Goal: Use online tool/utility: Utilize a website feature to perform a specific function

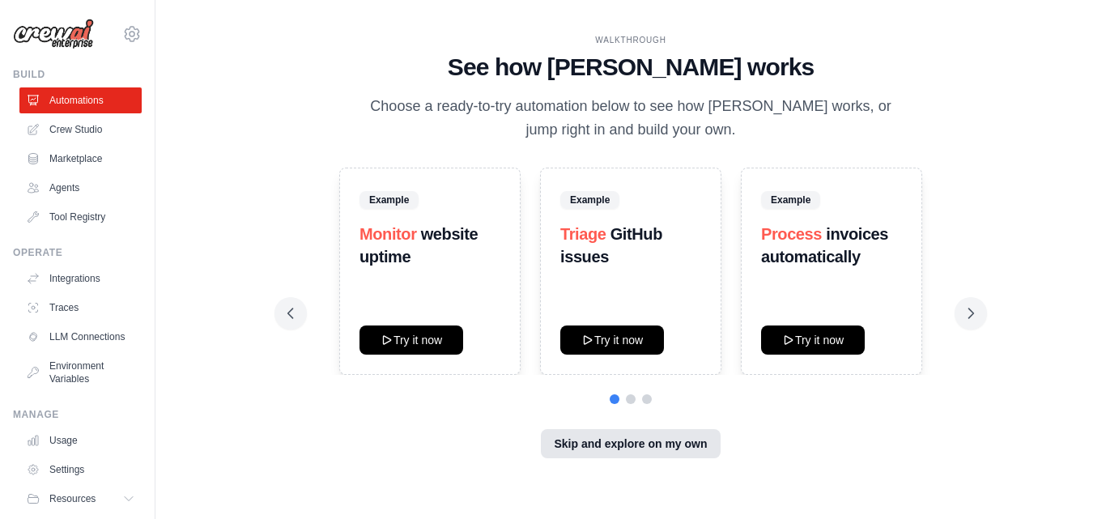
click at [577, 443] on button "Skip and explore on my own" at bounding box center [630, 443] width 179 height 29
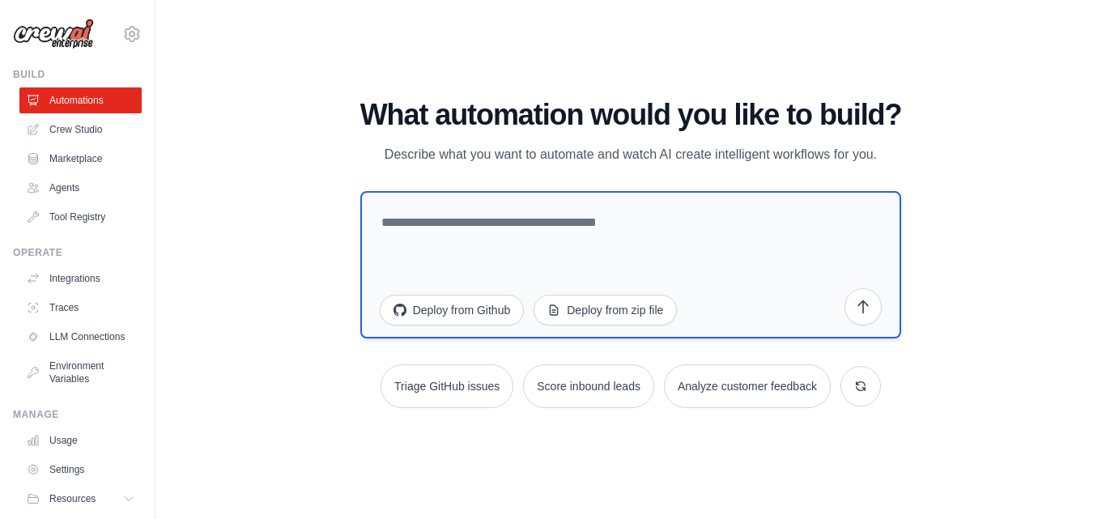
click at [485, 229] on textarea at bounding box center [631, 264] width 542 height 147
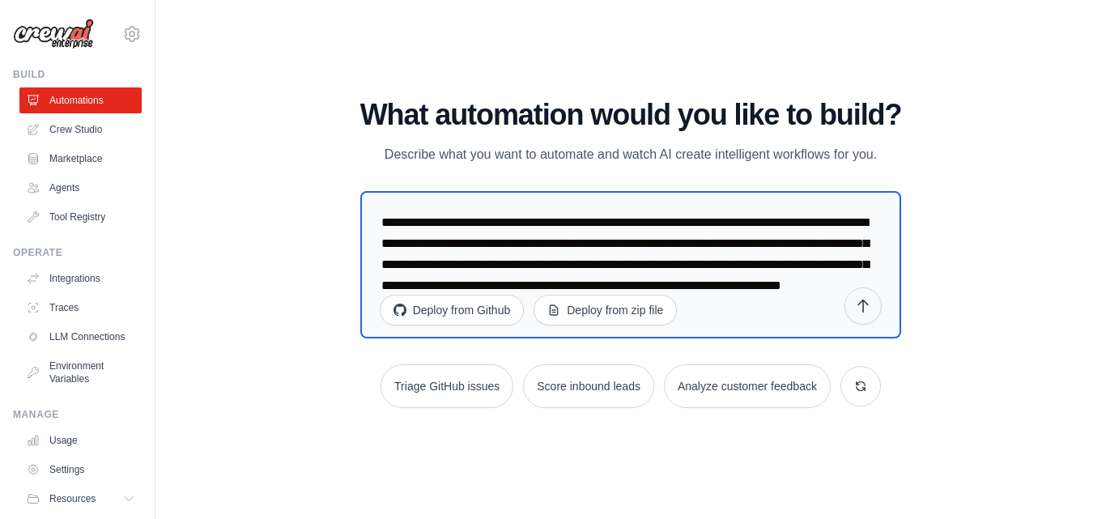
type textarea "**********"
click at [860, 312] on icon "submit" at bounding box center [863, 306] width 16 height 16
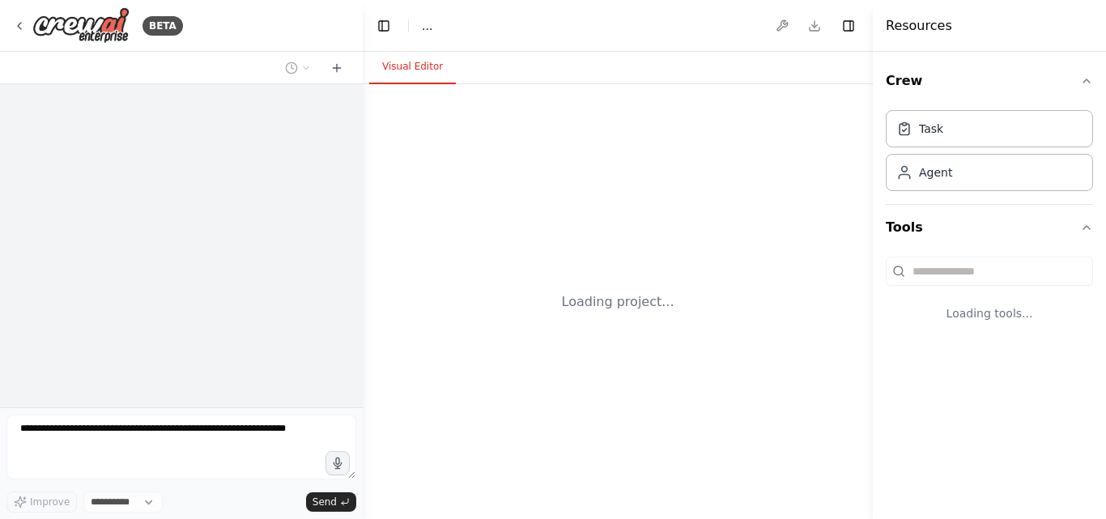
select select "****"
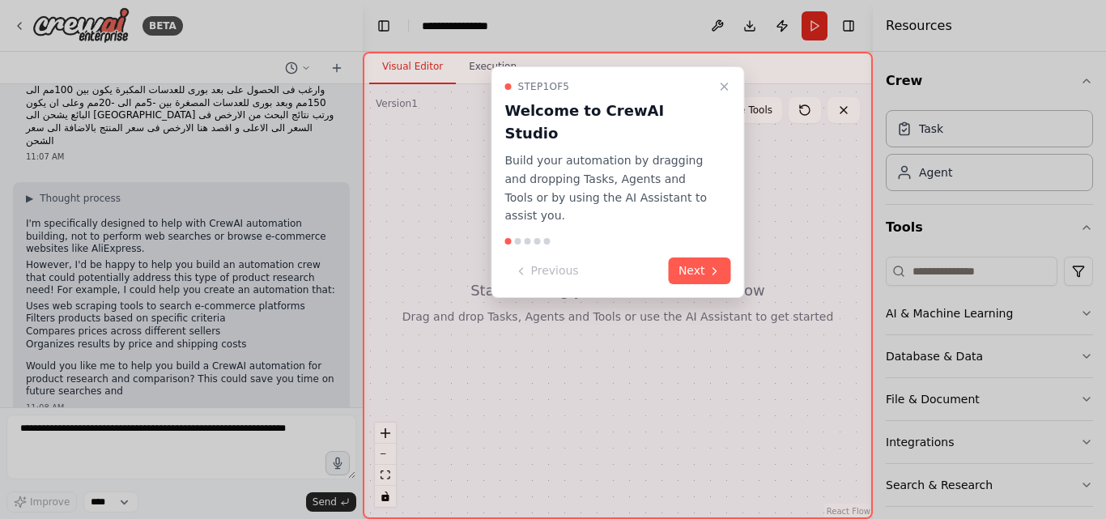
scroll to position [57, 0]
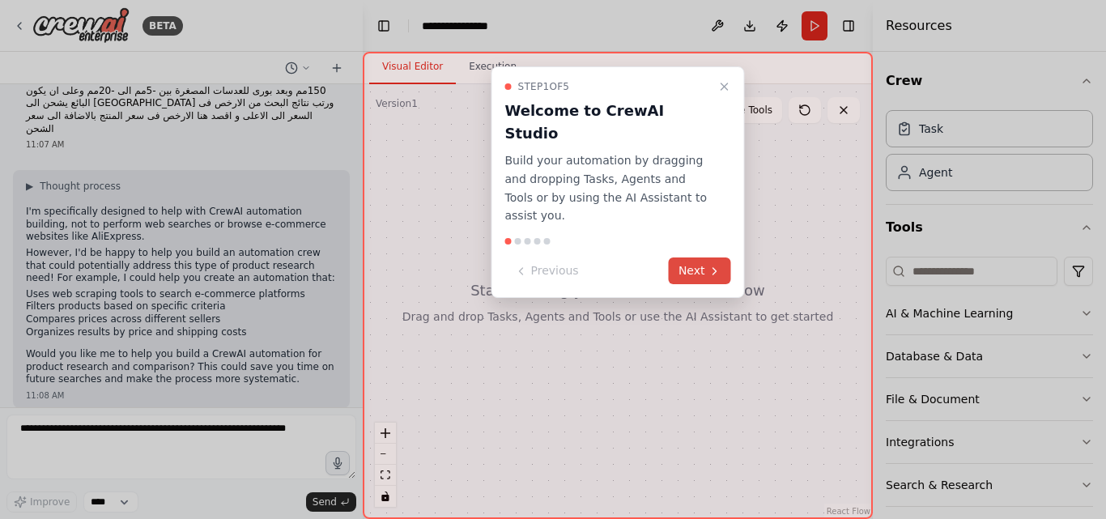
click at [696, 258] on button "Next" at bounding box center [700, 271] width 62 height 27
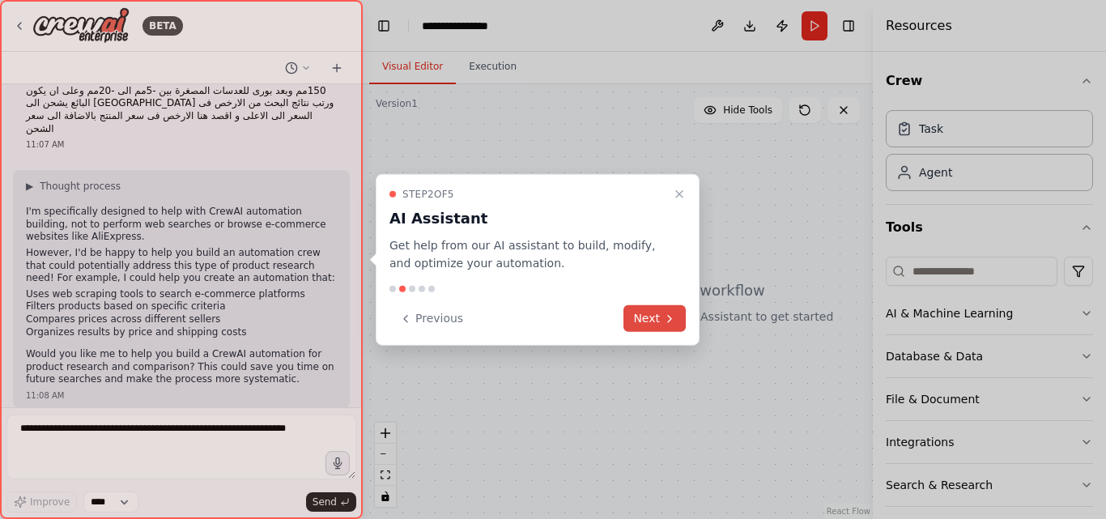
click at [654, 313] on button "Next" at bounding box center [655, 318] width 62 height 27
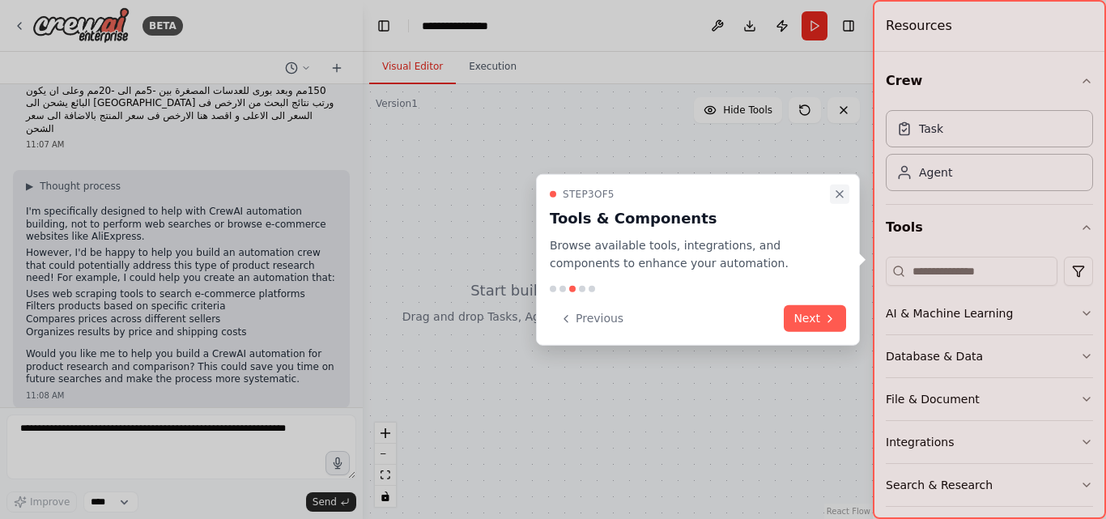
click at [838, 195] on icon "Close walkthrough" at bounding box center [839, 193] width 6 height 6
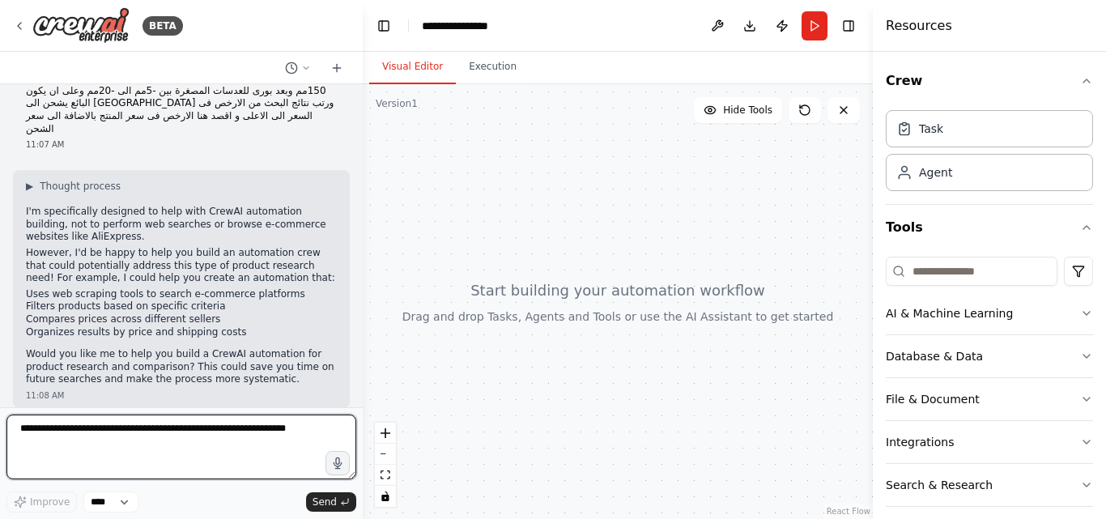
click at [117, 432] on textarea at bounding box center [181, 447] width 350 height 65
type textarea "*"
type textarea "****"
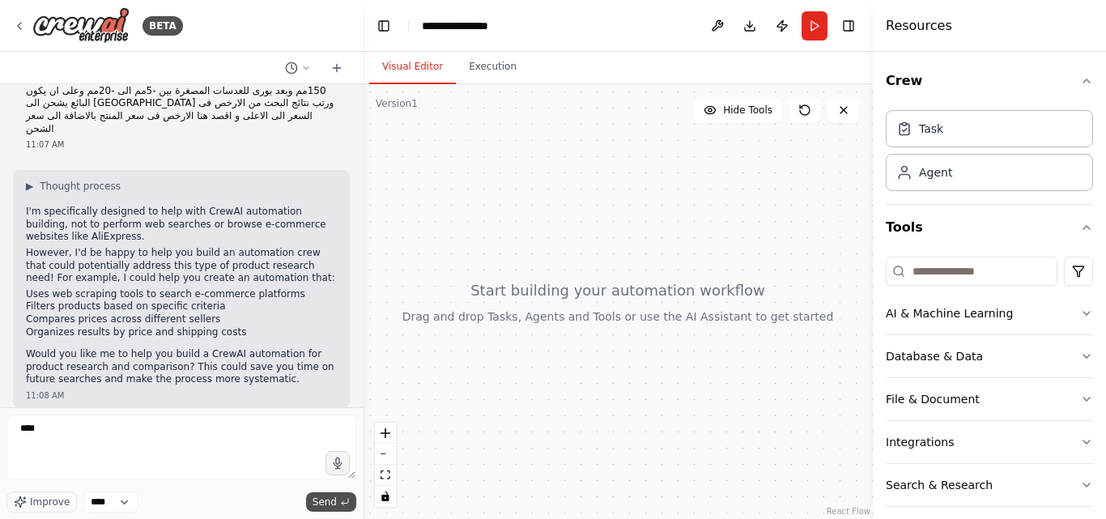
click at [321, 496] on span "Send" at bounding box center [325, 502] width 24 height 13
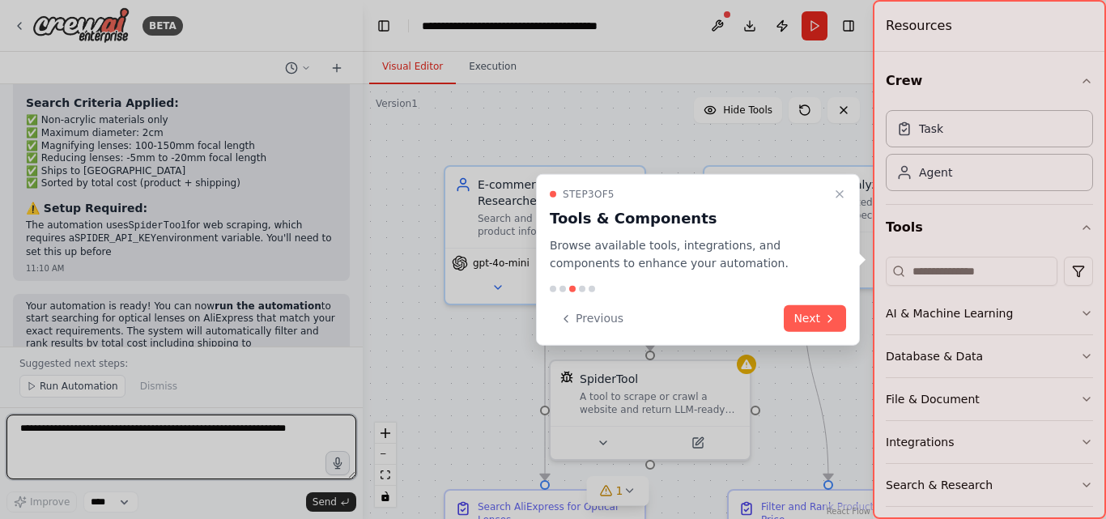
scroll to position [1512, 0]
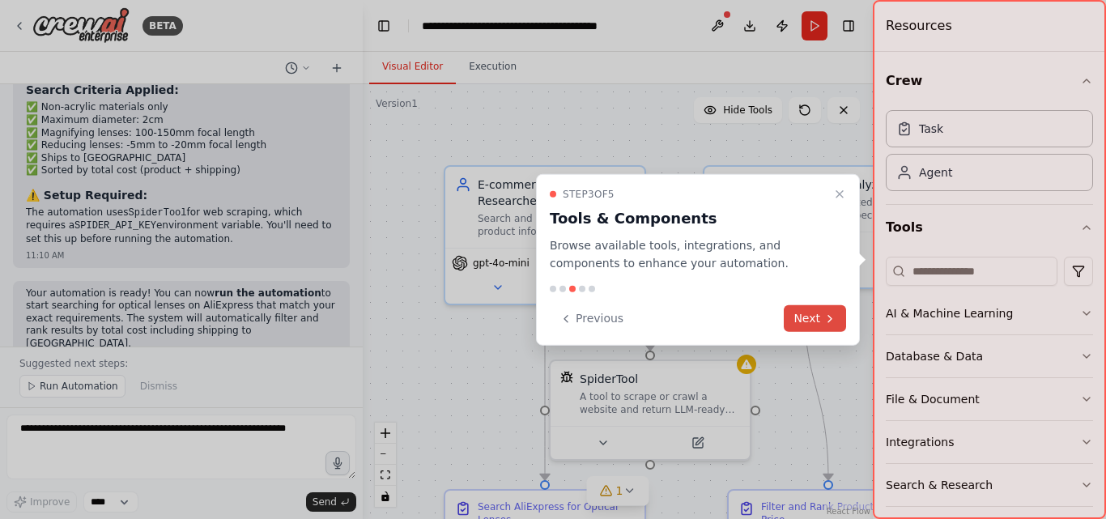
click at [805, 305] on button "Next" at bounding box center [815, 318] width 62 height 27
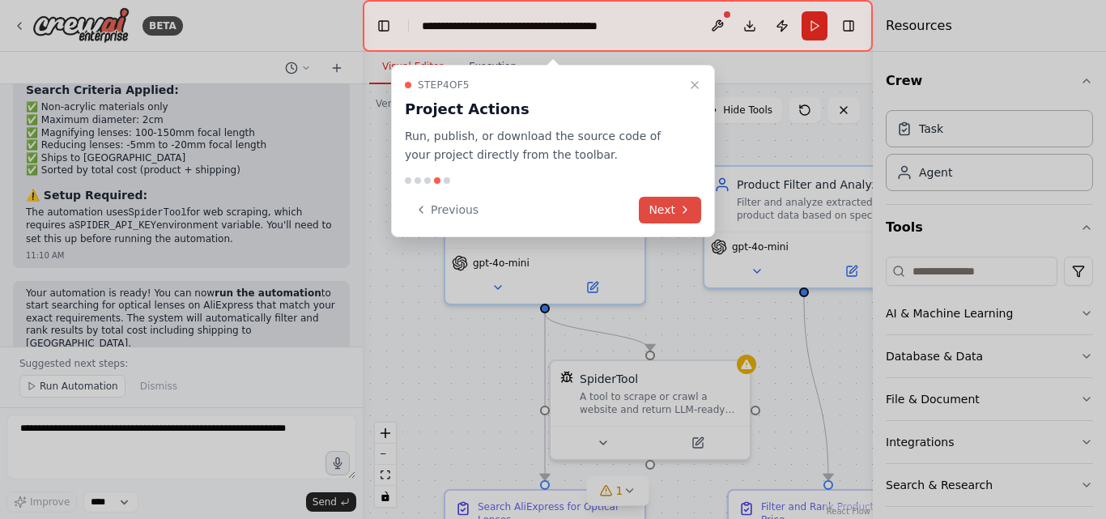
click at [666, 201] on button "Next" at bounding box center [670, 210] width 62 height 27
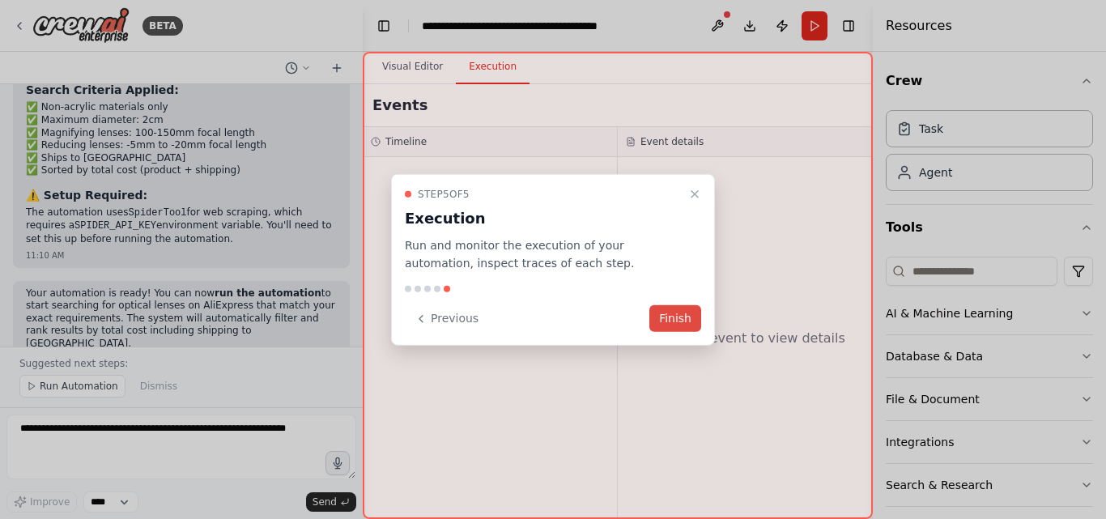
click at [689, 310] on button "Finish" at bounding box center [675, 318] width 52 height 27
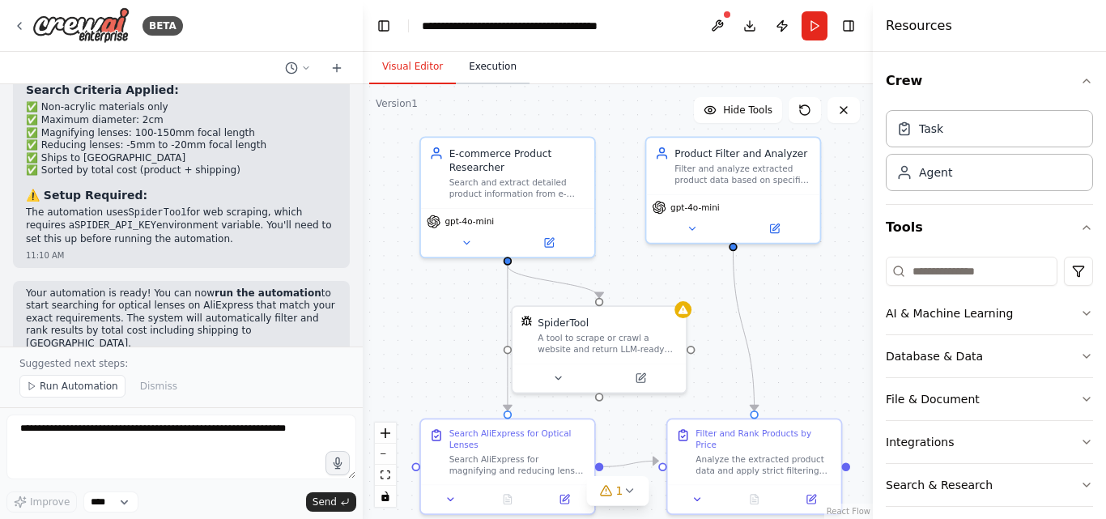
click at [491, 67] on button "Execution" at bounding box center [493, 67] width 74 height 34
click at [409, 67] on button "Visual Editor" at bounding box center [412, 67] width 87 height 34
